Goal: Information Seeking & Learning: Learn about a topic

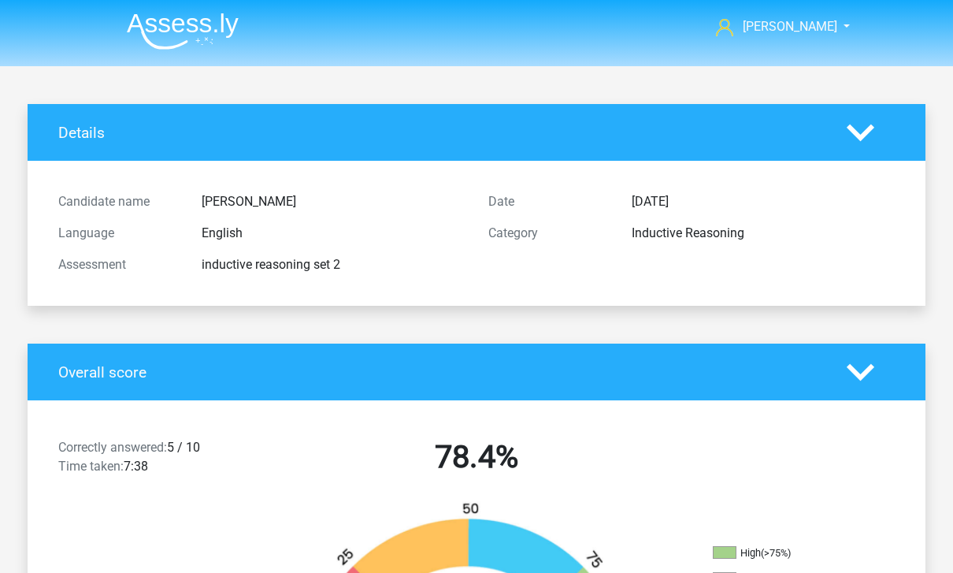
click at [213, 32] on img at bounding box center [183, 31] width 112 height 37
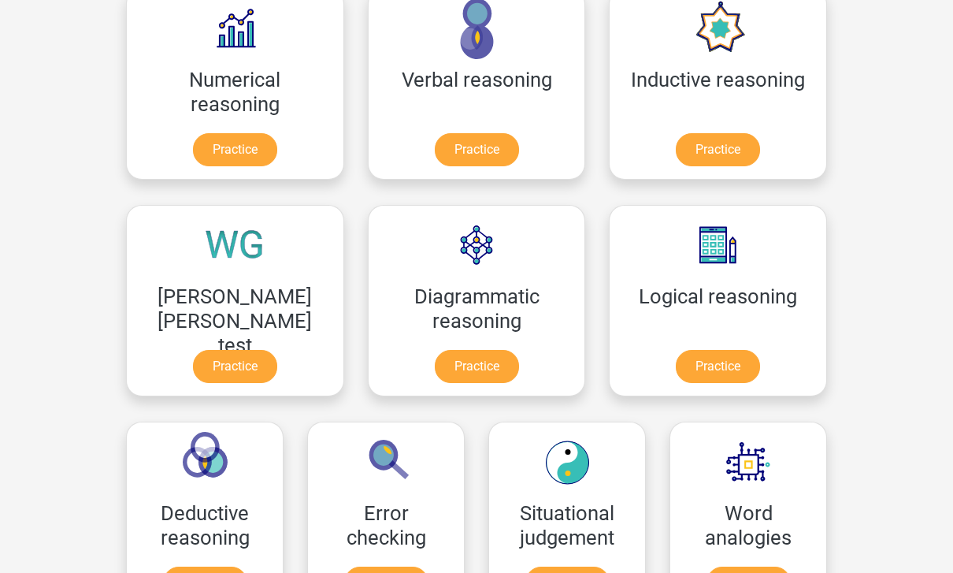
scroll to position [276, 0]
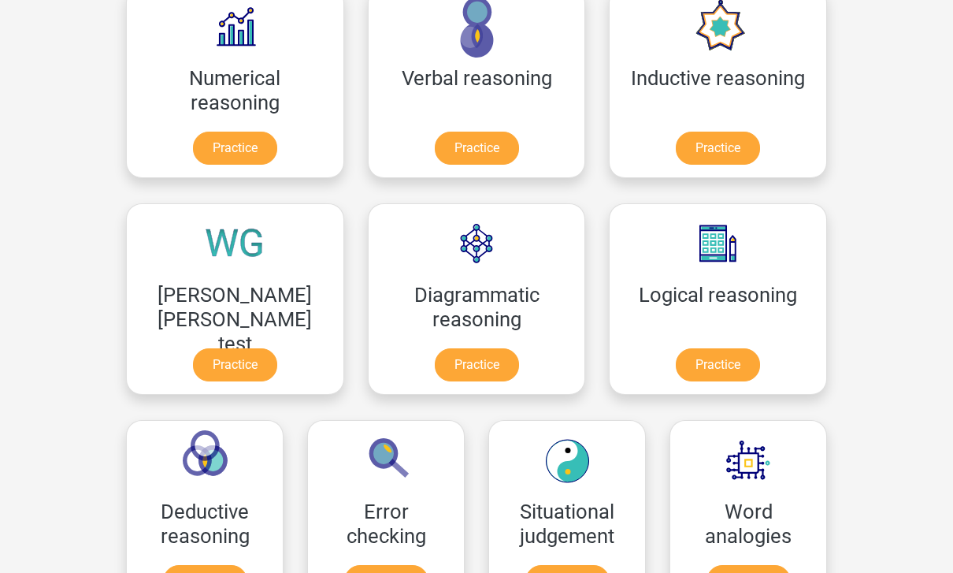
click at [247, 566] on link "Practice" at bounding box center [205, 582] width 84 height 33
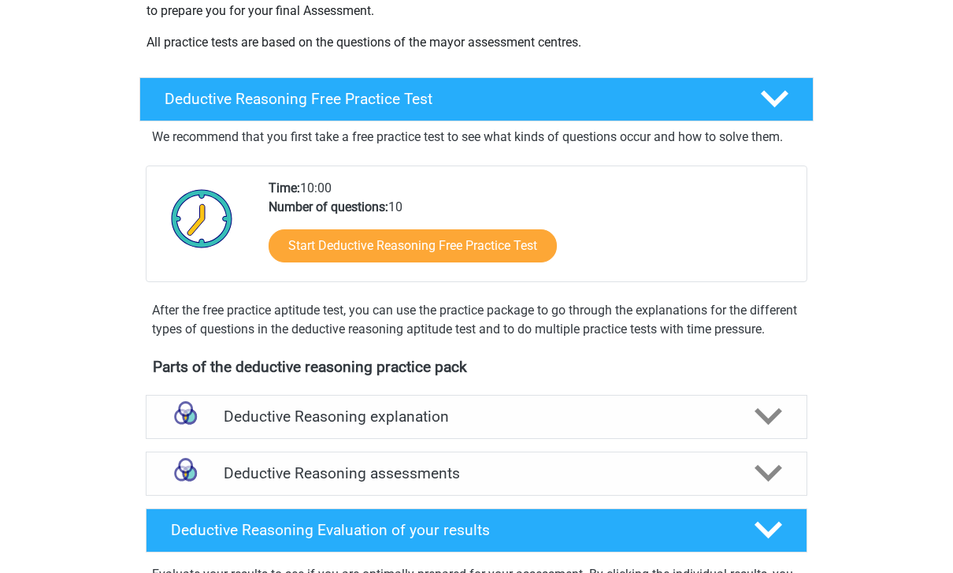
click at [576, 440] on div "Deductive Reasoning explanation" at bounding box center [477, 417] width 662 height 44
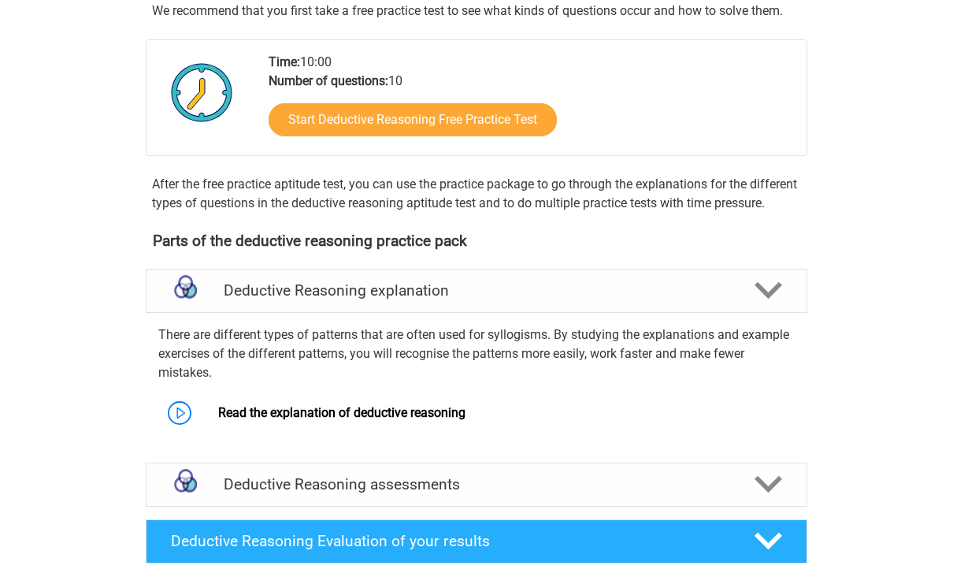
scroll to position [498, 0]
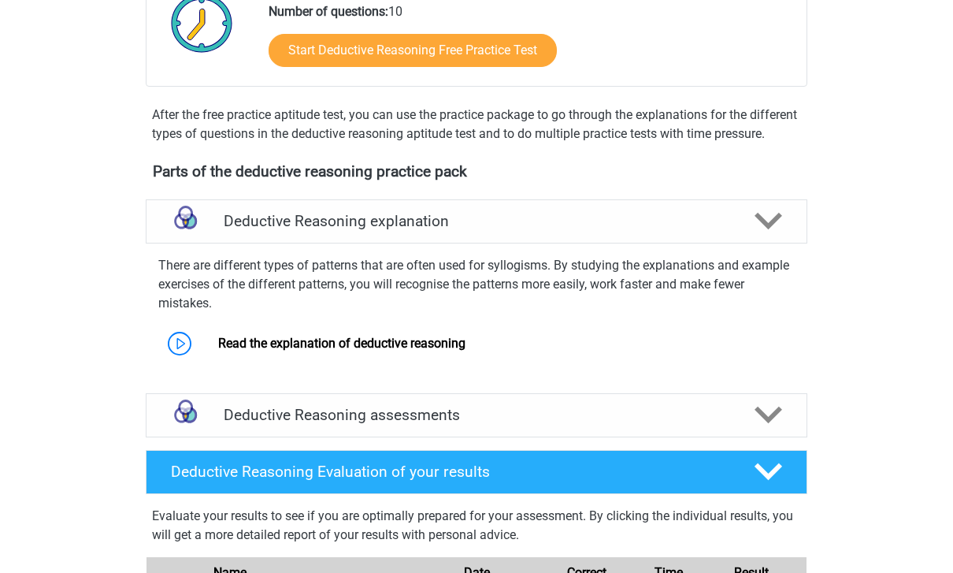
click at [464, 351] on link "Read the explanation of deductive reasoning" at bounding box center [341, 343] width 247 height 15
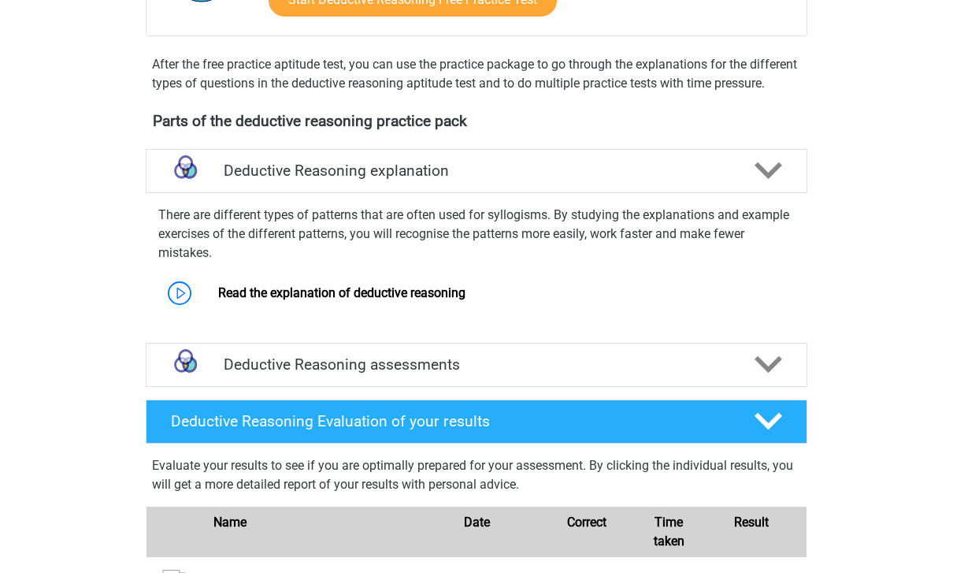
click at [768, 432] on icon at bounding box center [769, 421] width 28 height 28
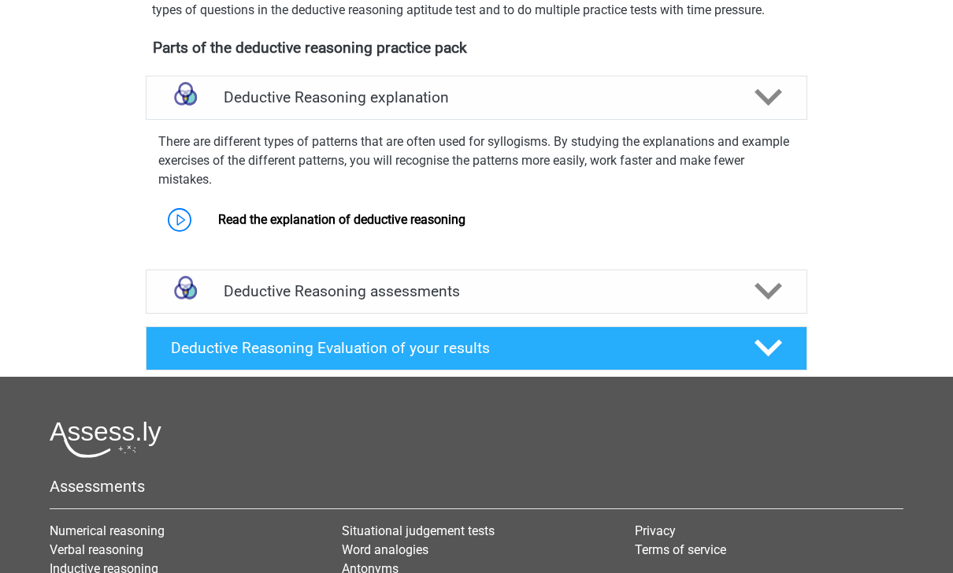
click at [787, 306] on div at bounding box center [767, 292] width 53 height 28
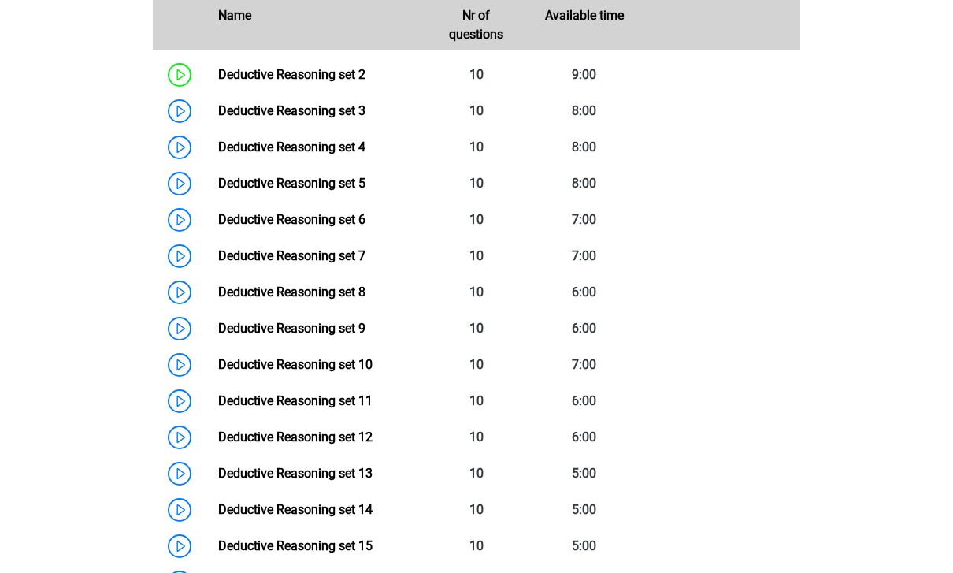
scroll to position [1017, 0]
click at [300, 408] on link "Deductive Reasoning set 11" at bounding box center [295, 400] width 154 height 15
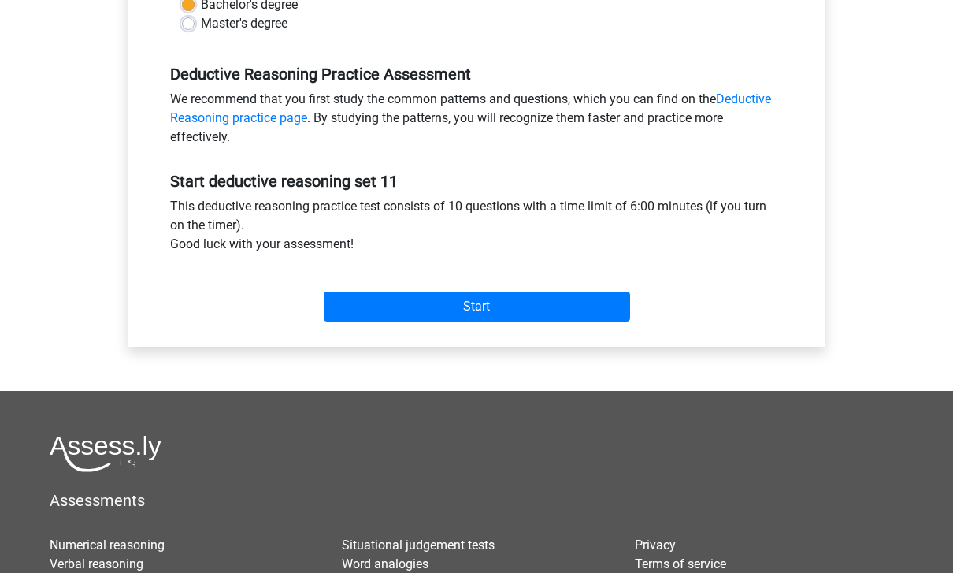
scroll to position [457, 0]
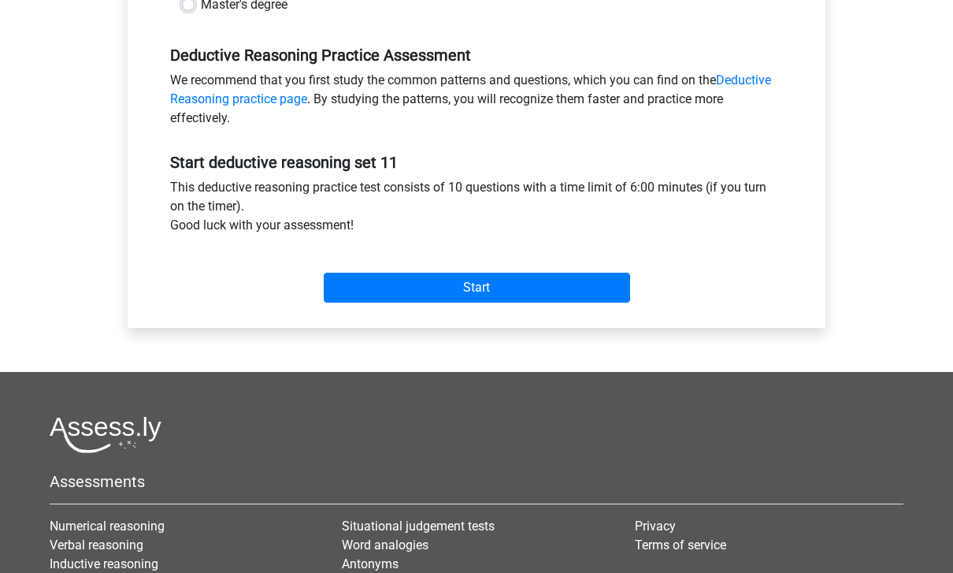
click at [599, 295] on input "Start" at bounding box center [477, 288] width 306 height 30
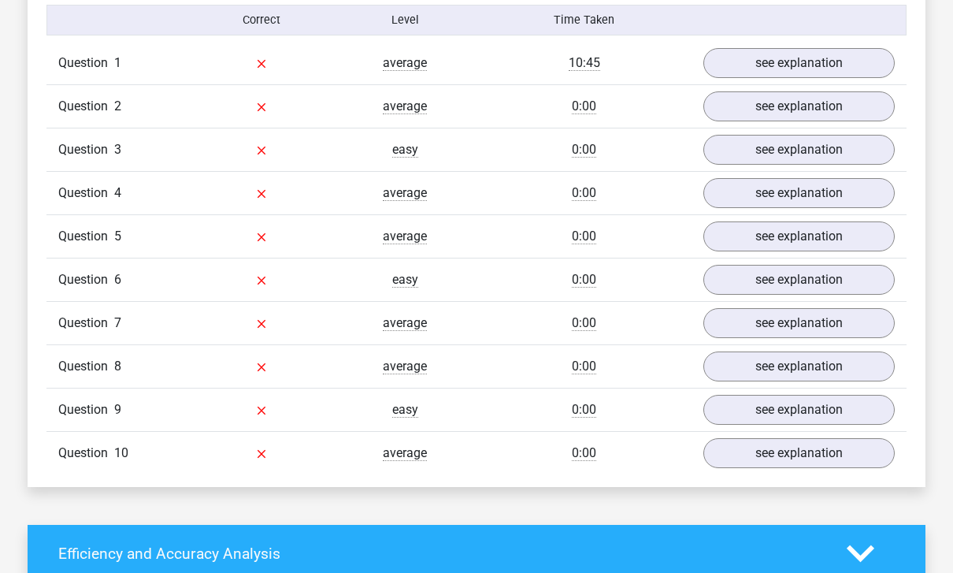
scroll to position [1045, 0]
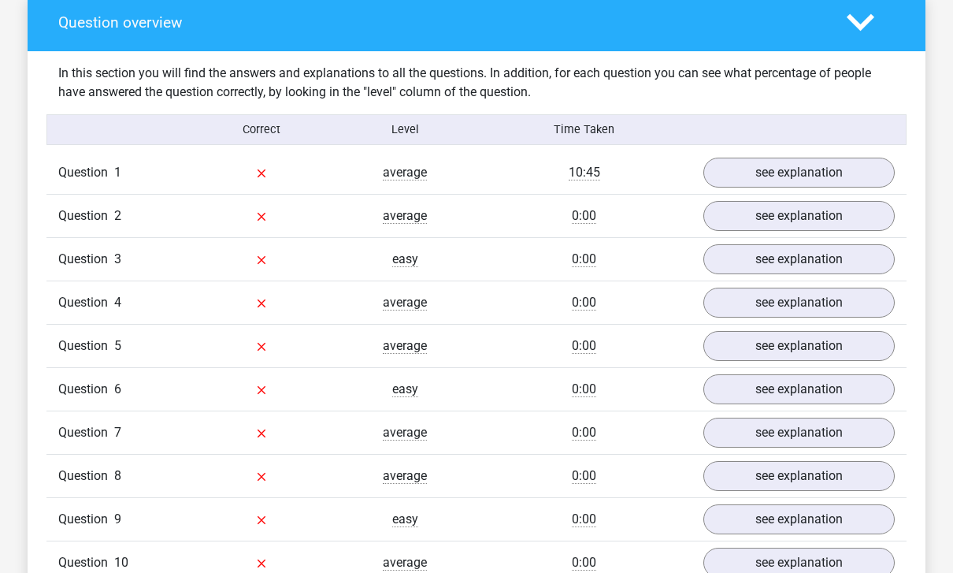
click at [840, 163] on link "see explanation" at bounding box center [798, 173] width 191 height 30
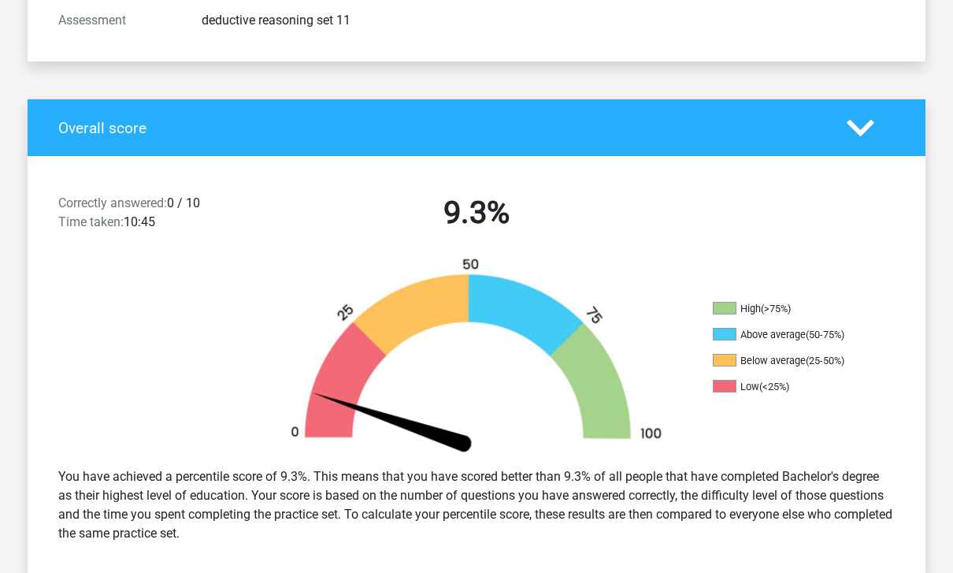
scroll to position [0, 0]
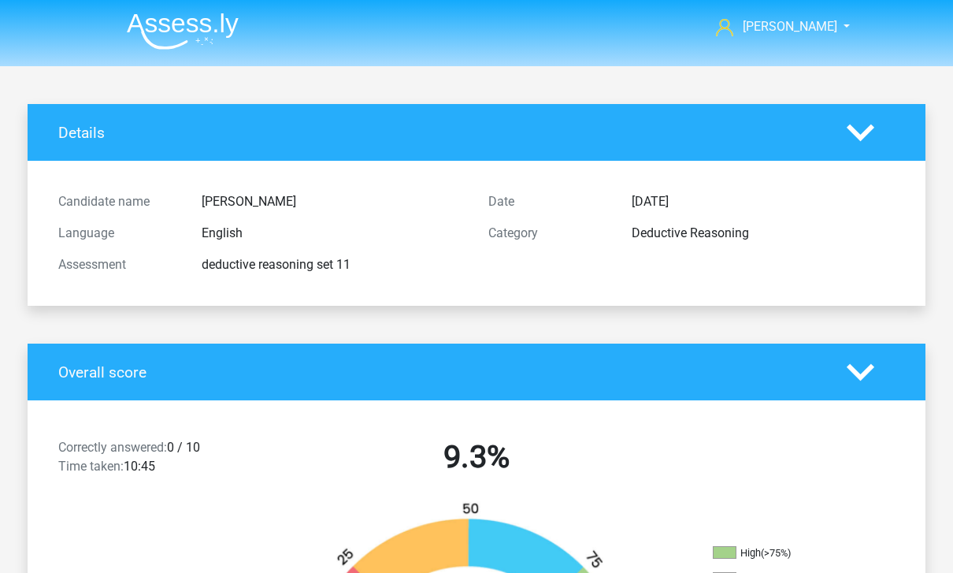
click at [185, 31] on img at bounding box center [183, 31] width 112 height 37
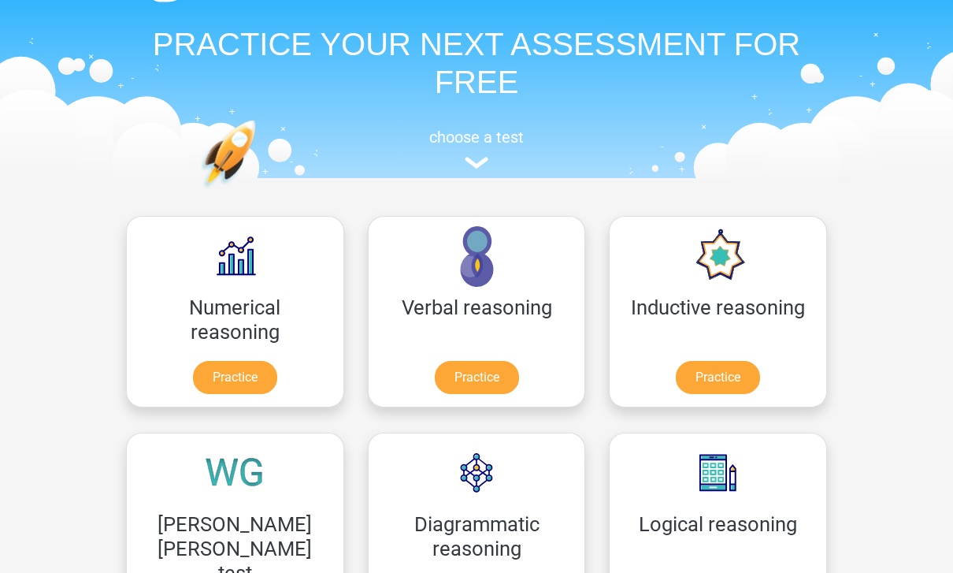
scroll to position [47, 0]
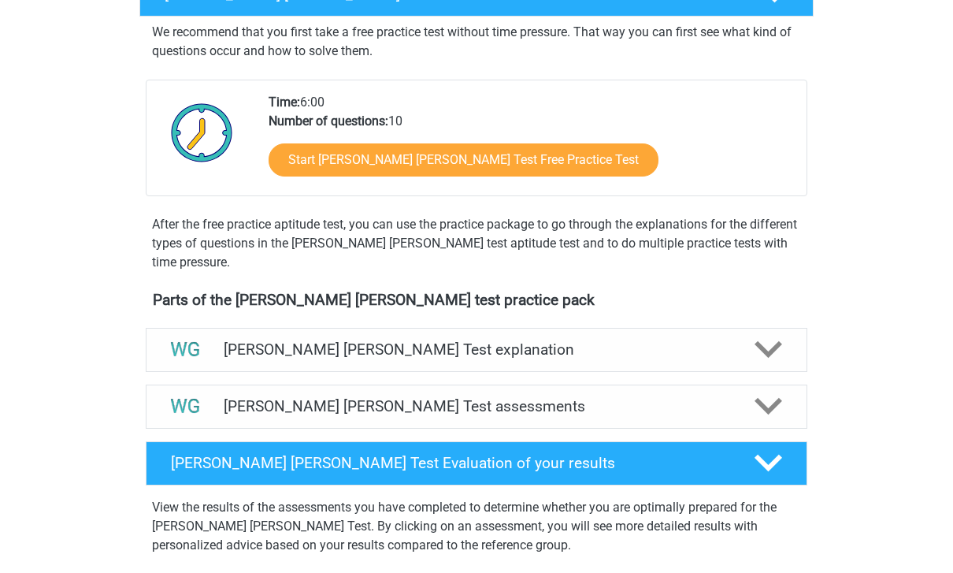
scroll to position [411, 0]
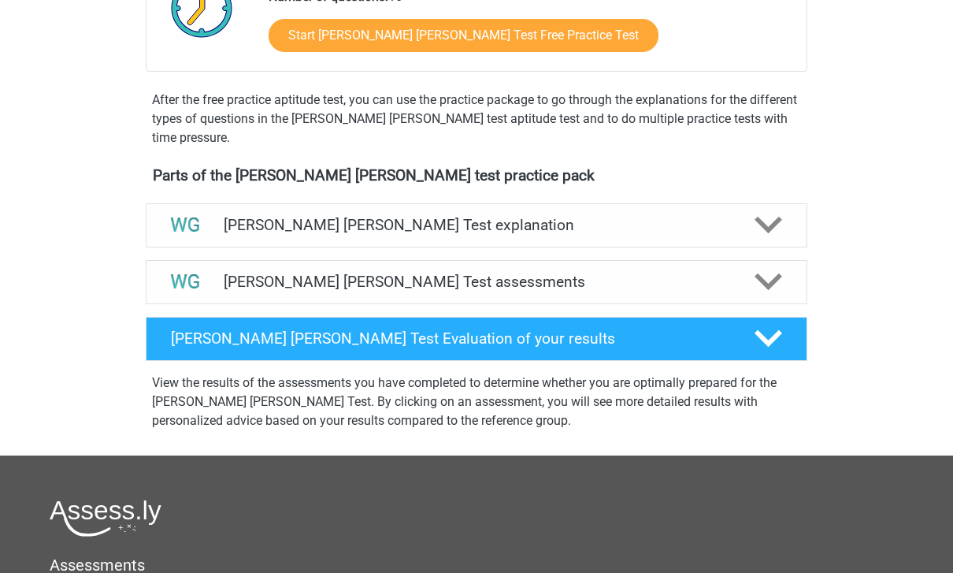
click at [774, 285] on icon at bounding box center [769, 282] width 28 height 28
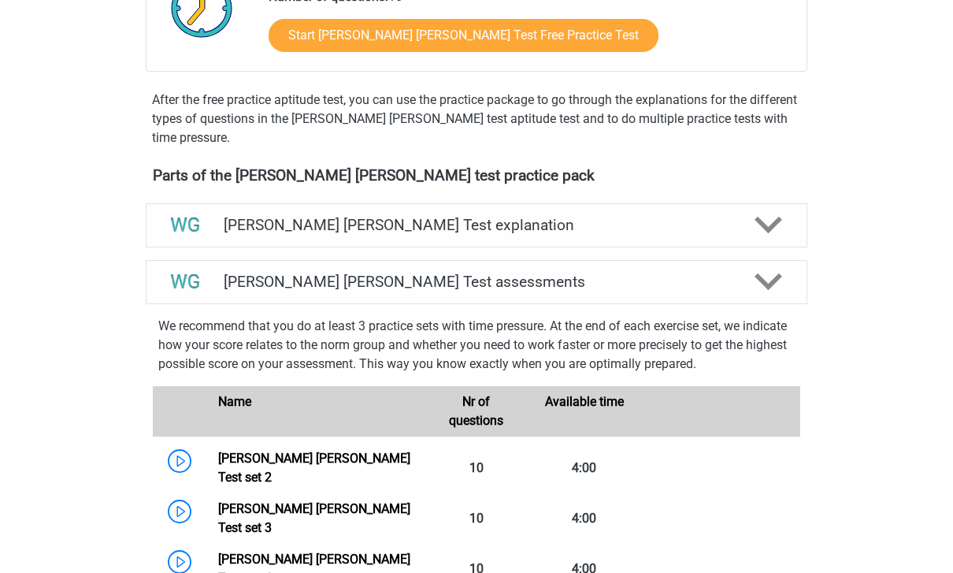
click at [355, 471] on link "Watson Glaser Test set 2" at bounding box center [314, 468] width 192 height 34
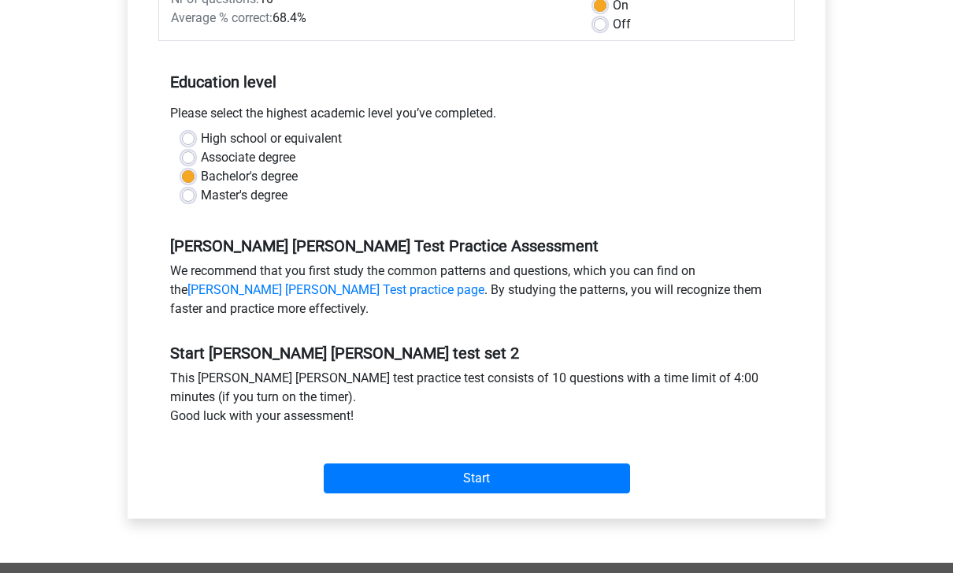
scroll to position [378, 0]
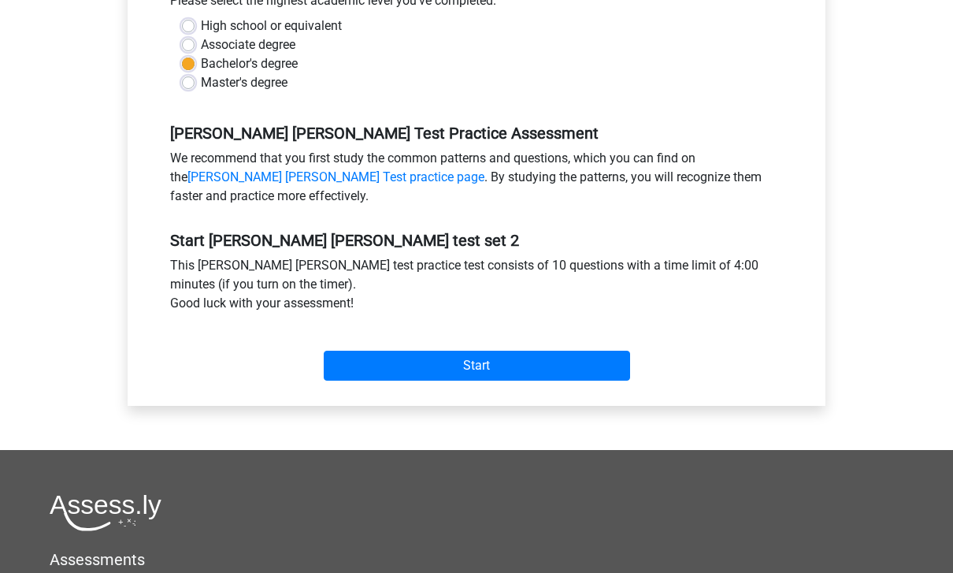
click at [552, 367] on input "Start" at bounding box center [477, 366] width 306 height 30
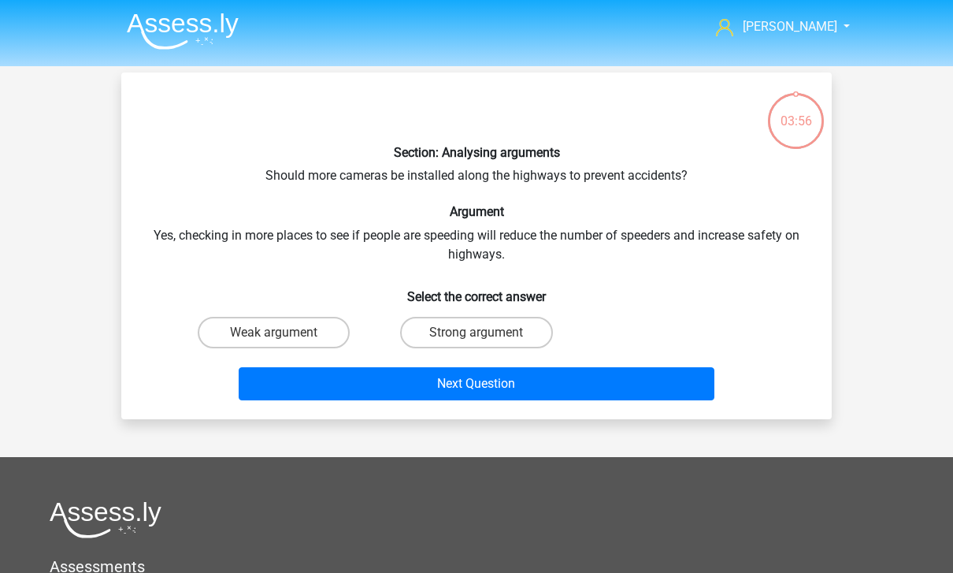
click at [216, 20] on img at bounding box center [183, 31] width 112 height 37
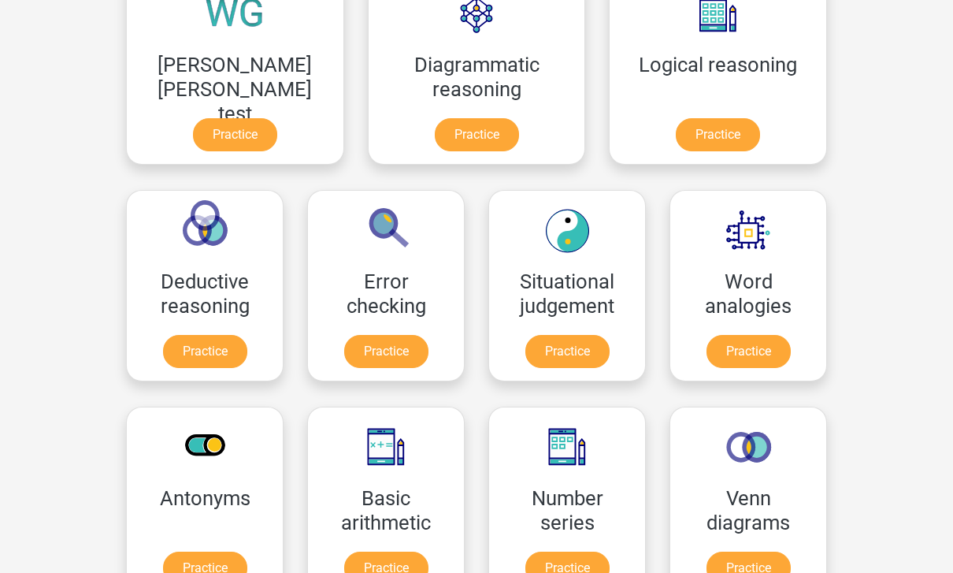
scroll to position [507, 0]
click at [429, 551] on link "Practice" at bounding box center [386, 567] width 84 height 33
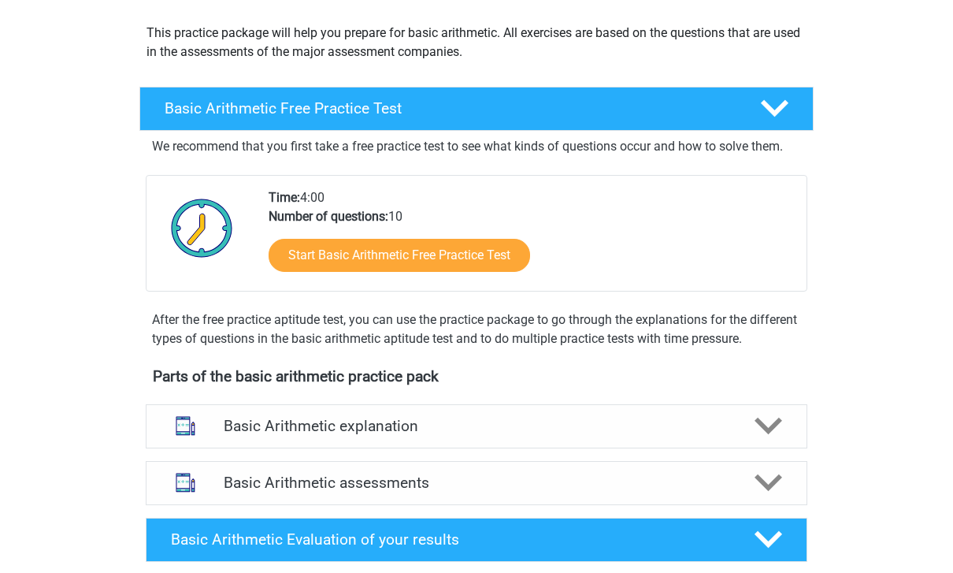
click at [785, 484] on div at bounding box center [767, 484] width 53 height 28
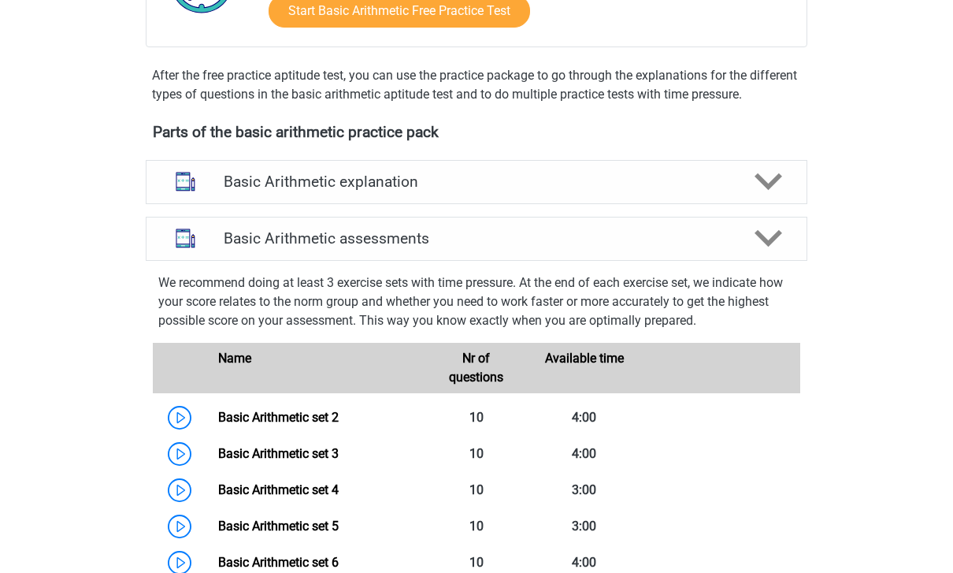
scroll to position [418, 0]
click at [339, 410] on link "Basic Arithmetic set 2" at bounding box center [278, 417] width 121 height 15
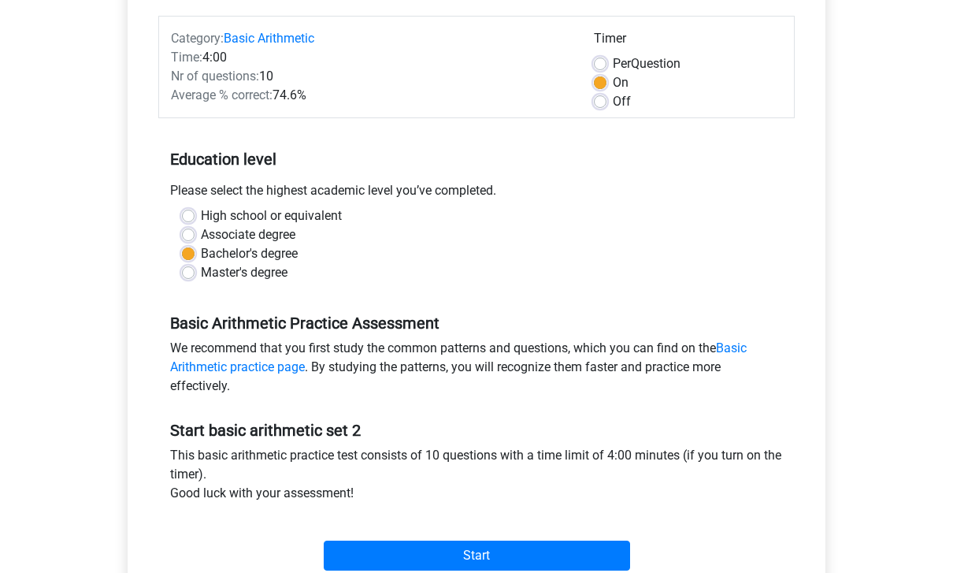
scroll to position [203, 0]
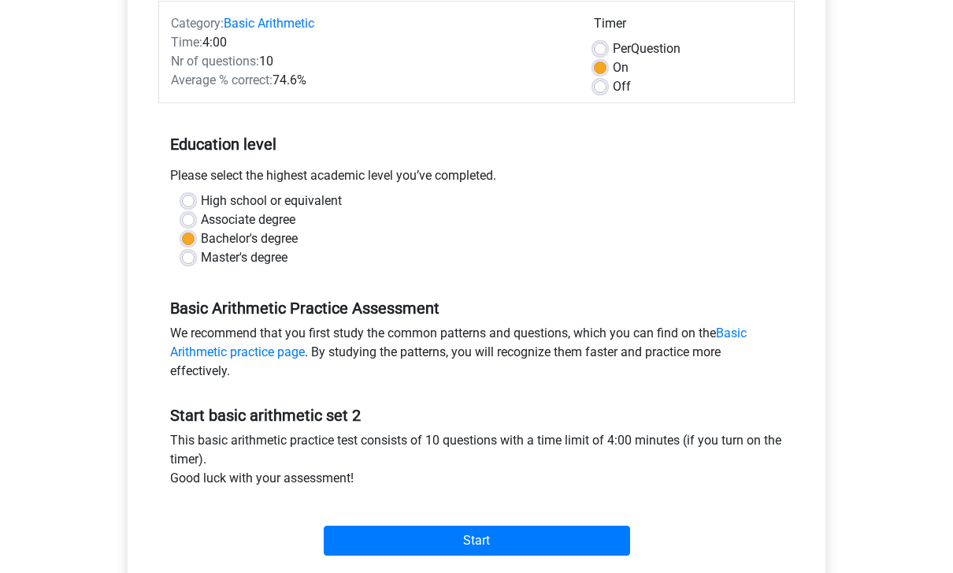
click at [585, 546] on input "Start" at bounding box center [477, 541] width 306 height 30
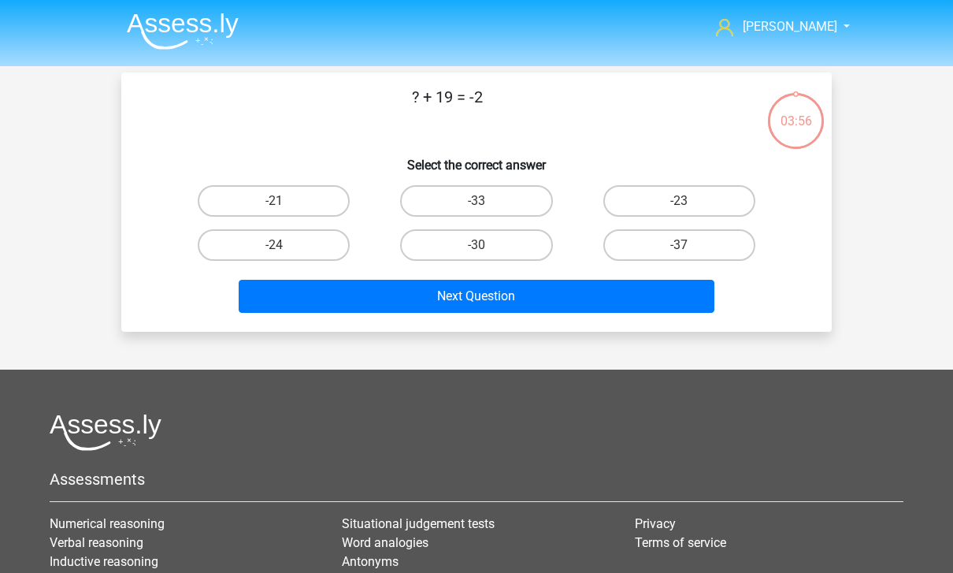
click at [210, 35] on img at bounding box center [183, 31] width 112 height 37
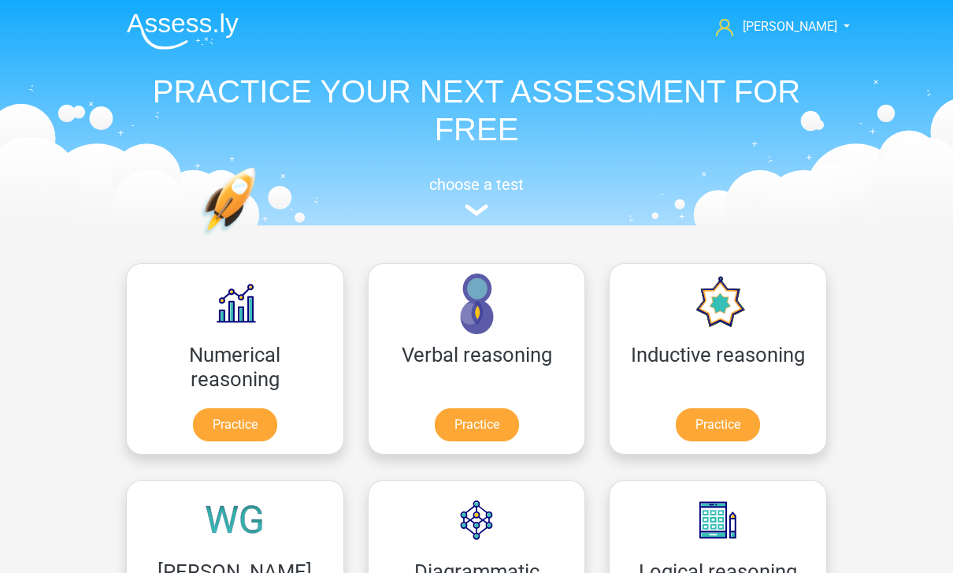
scroll to position [32, 0]
